Goal: Transaction & Acquisition: Purchase product/service

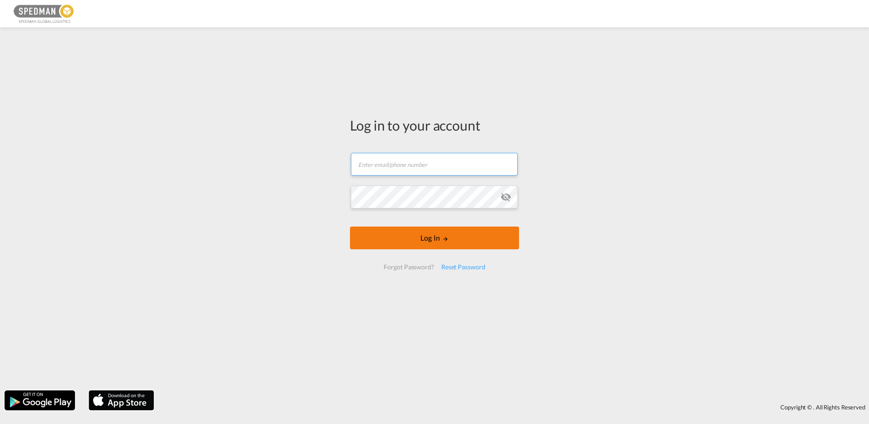
type input "[EMAIL_ADDRESS][DOMAIN_NAME]"
click at [437, 240] on button "Log In" at bounding box center [434, 237] width 169 height 23
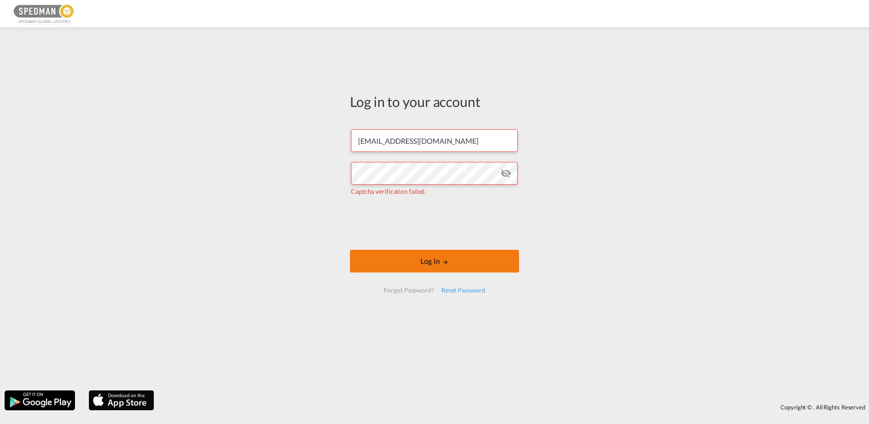
click at [392, 258] on button "Log In" at bounding box center [434, 260] width 169 height 23
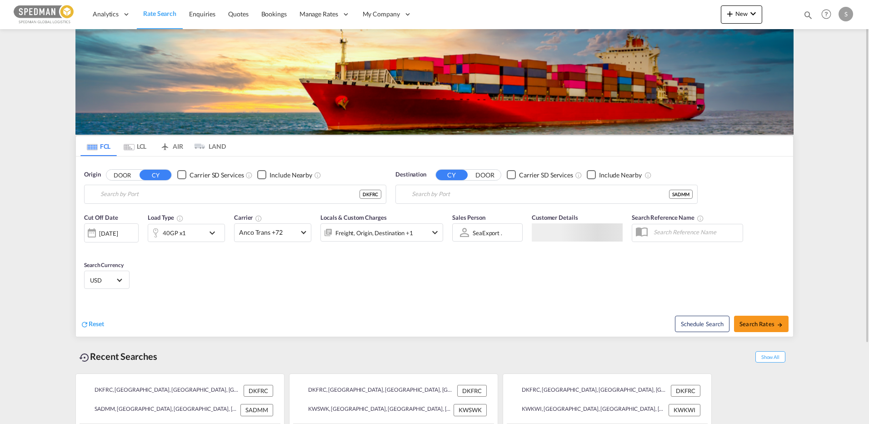
type input "[GEOGRAPHIC_DATA], DKFRC"
type input "Ad Dammam, SADMM"
drag, startPoint x: 162, startPoint y: 185, endPoint x: 75, endPoint y: 182, distance: 87.3
click at [75, 182] on div "FCL LCL AIR LAND FCL LCL AIR LAND Origin DOOR CY Carrier SD Services Include Ne…" at bounding box center [434, 238] width 727 height 418
drag, startPoint x: 189, startPoint y: 193, endPoint x: -41, endPoint y: 167, distance: 231.8
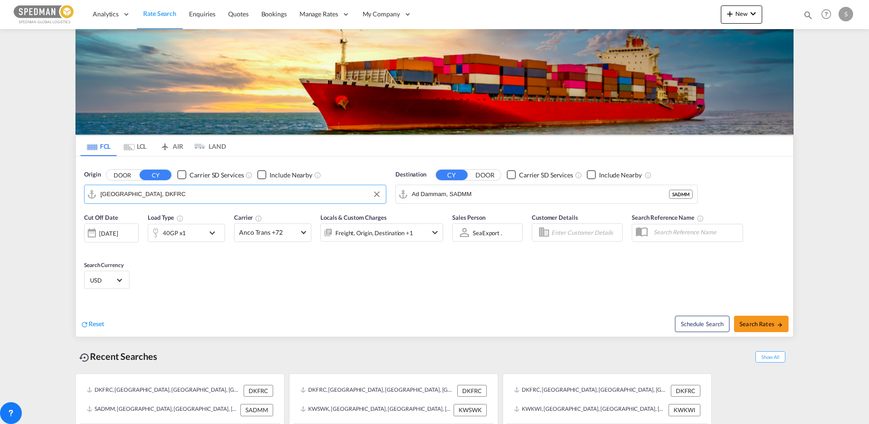
click at [0, 167] on html "Analytics Reports Dashboard Rate Search Enquiries Quotes" at bounding box center [434, 212] width 869 height 424
click at [130, 216] on div "Aarhus [GEOGRAPHIC_DATA] DKAAR" at bounding box center [171, 218] width 173 height 27
type input "[GEOGRAPHIC_DATA], [GEOGRAPHIC_DATA]"
click at [540, 209] on div "Customer Details" at bounding box center [577, 231] width 100 height 47
click at [523, 191] on input "Ad Dammam, SADMM" at bounding box center [552, 194] width 281 height 14
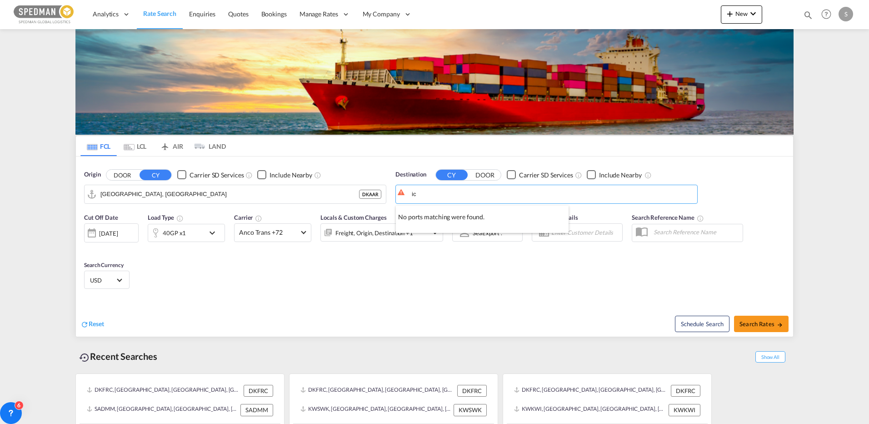
type input "i"
click at [441, 217] on div "Tugh lakabad [GEOGRAPHIC_DATA] INTKD" at bounding box center [482, 218] width 173 height 27
type input "[GEOGRAPHIC_DATA], INTKD"
click at [173, 234] on div "40GP x1" at bounding box center [174, 232] width 23 height 13
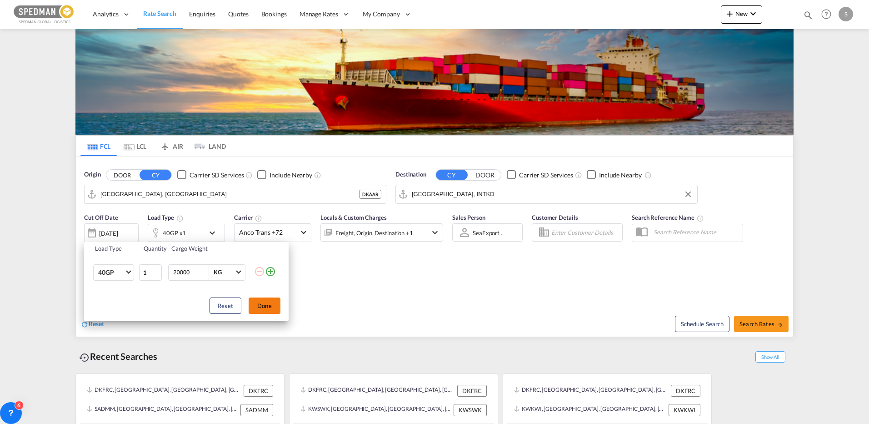
click at [251, 307] on button "Done" at bounding box center [265, 305] width 32 height 16
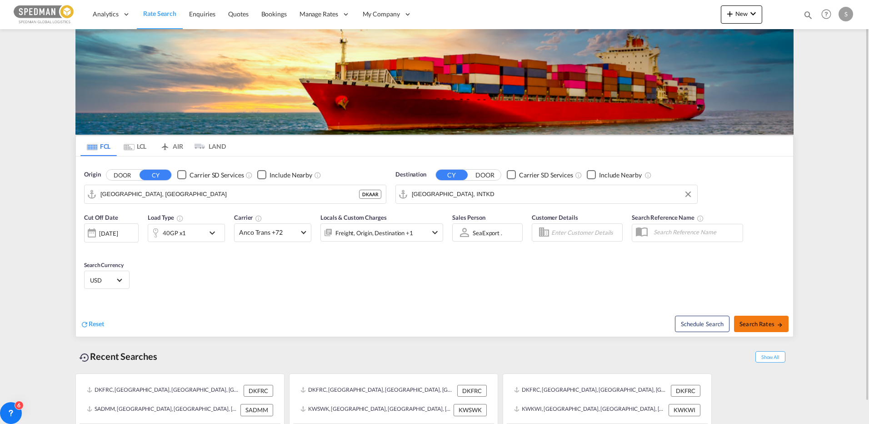
click at [758, 324] on span "Search Rates" at bounding box center [761, 323] width 44 height 7
type input "DKAAR to INTKD / [DATE]"
